Goal: Information Seeking & Learning: Learn about a topic

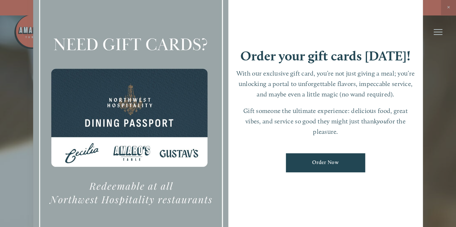
click at [452, 7] on div at bounding box center [228, 113] width 456 height 227
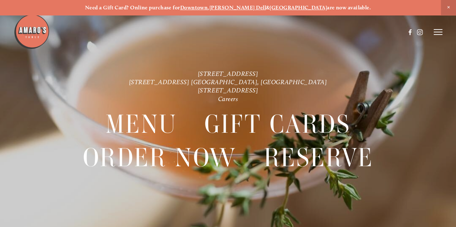
click at [208, 5] on strong "Downtown" at bounding box center [194, 7] width 28 height 6
click at [437, 33] on icon at bounding box center [438, 32] width 9 height 6
click at [255, 73] on link "[STREET_ADDRESS]" at bounding box center [228, 74] width 61 height 8
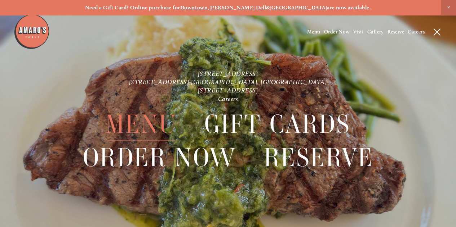
click at [139, 126] on span "Menu" at bounding box center [141, 124] width 71 height 33
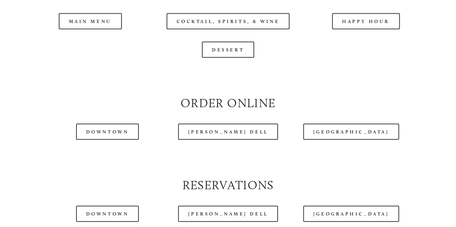
scroll to position [703, 0]
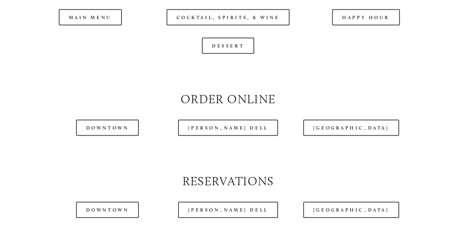
click at [363, 32] on div at bounding box center [209, 14] width 391 height 37
click at [363, 39] on header "Menu Order Now Visit Gallery 0" at bounding box center [228, 14] width 429 height 65
drag, startPoint x: 363, startPoint y: 39, endPoint x: 367, endPoint y: 39, distance: 4.0
click at [367, 39] on header "Menu Order Now Visit Gallery 0" at bounding box center [228, 14] width 429 height 65
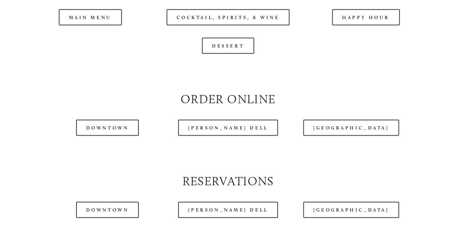
click at [362, 35] on header "Menu Order Now Visit Gallery 0" at bounding box center [228, 14] width 429 height 65
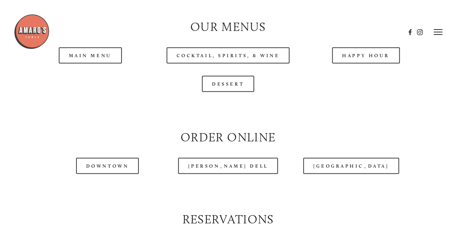
scroll to position [626, 0]
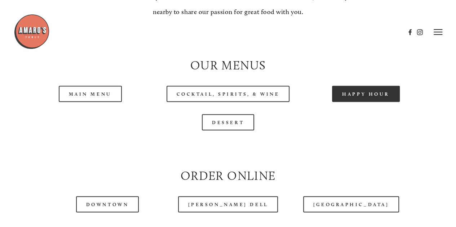
click at [354, 102] on link "Happy Hour" at bounding box center [366, 94] width 68 height 16
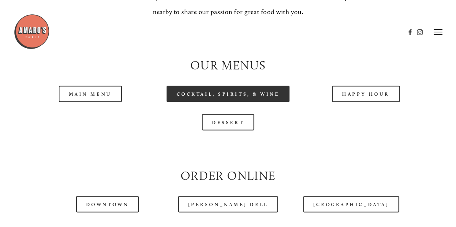
click at [267, 102] on link "Cocktail, Spirits, & Wine" at bounding box center [228, 94] width 123 height 16
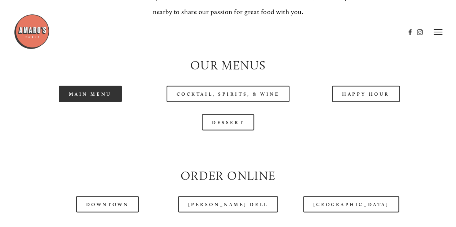
click at [85, 102] on link "Main Menu" at bounding box center [90, 94] width 63 height 16
